Goal: Information Seeking & Learning: Learn about a topic

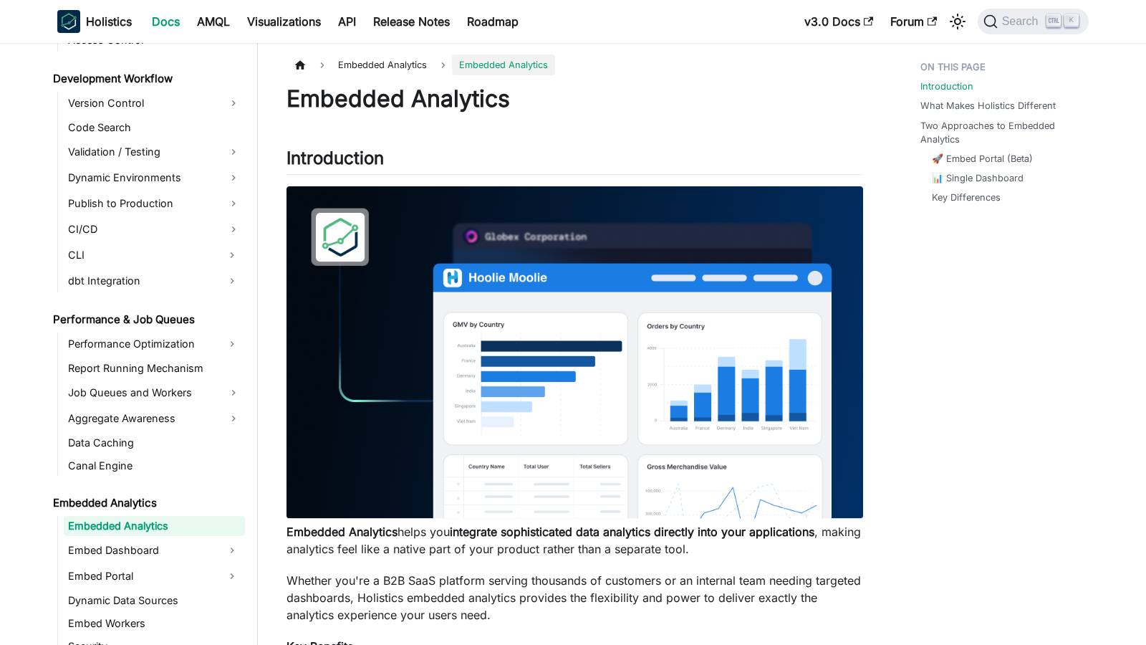
scroll to position [1080, 0]
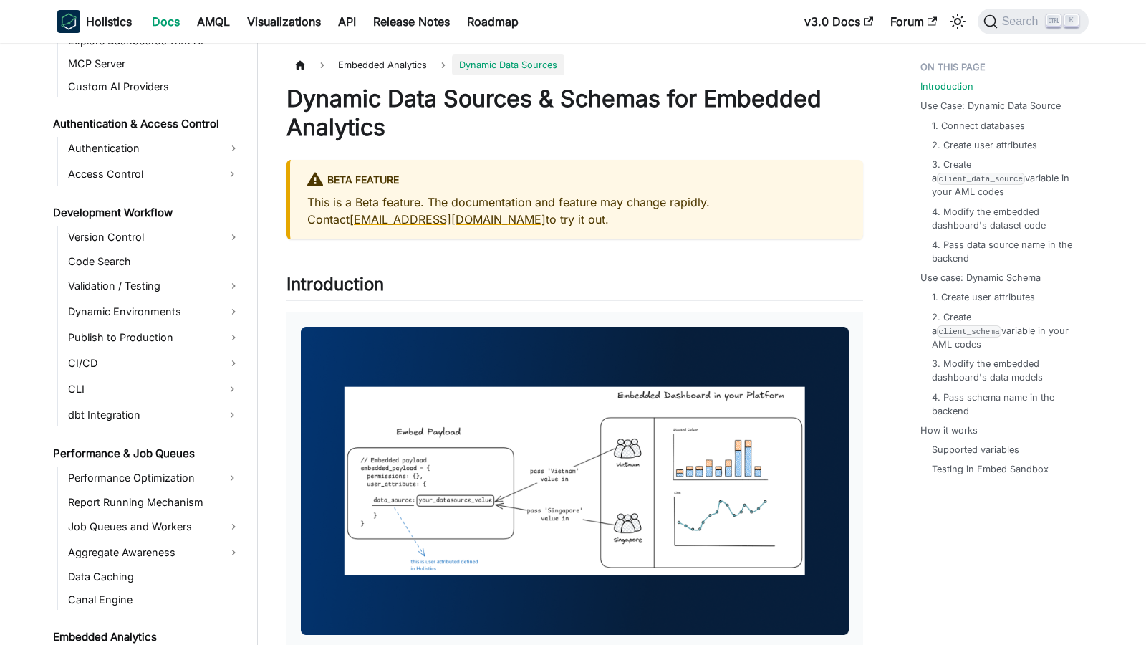
scroll to position [1155, 0]
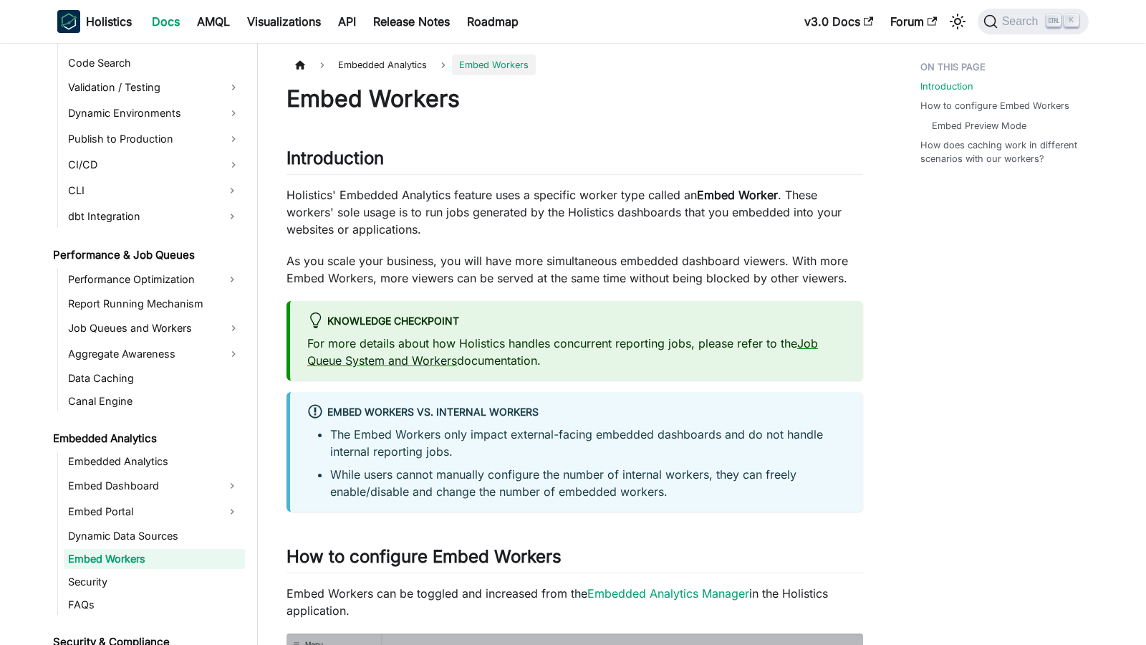
scroll to position [1178, 0]
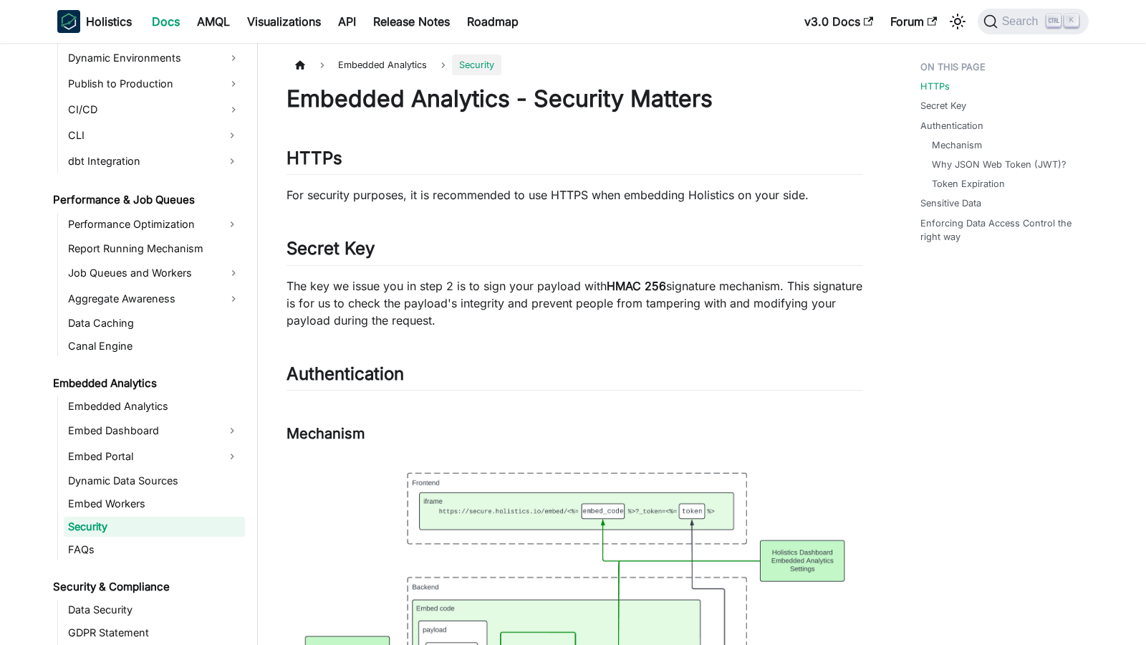
scroll to position [1201, 0]
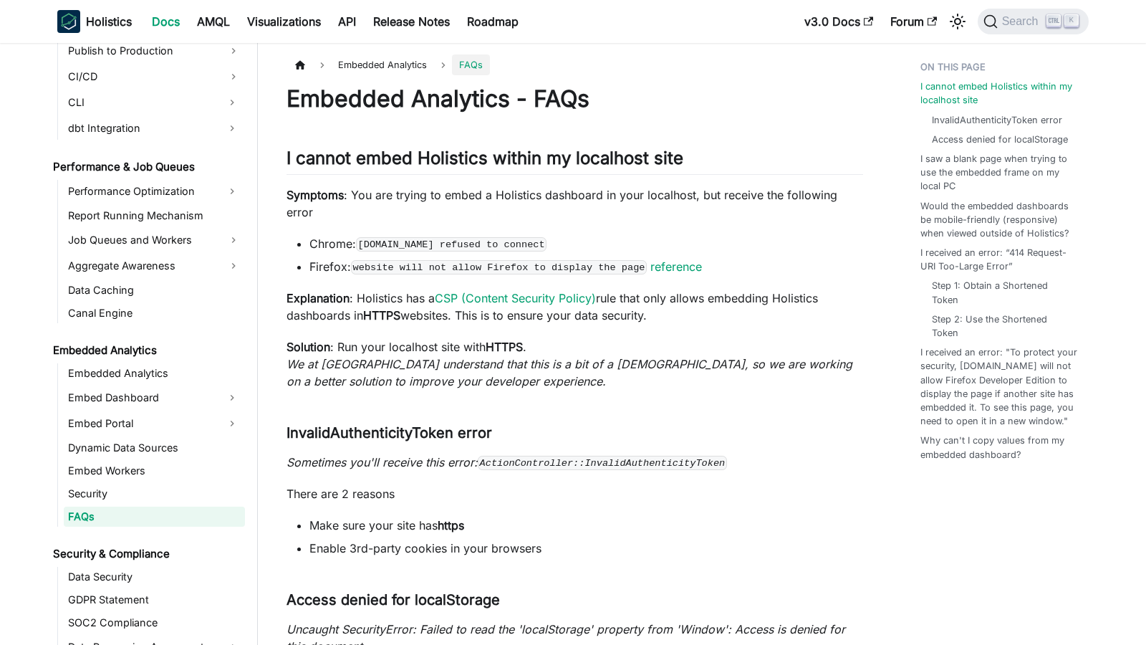
scroll to position [1223, 0]
